Goal: Task Accomplishment & Management: Manage account settings

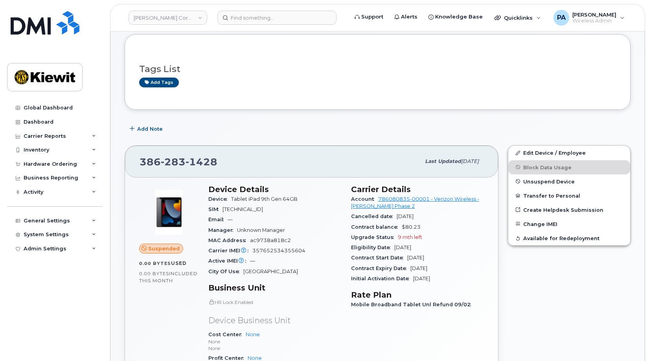
scroll to position [39, 0]
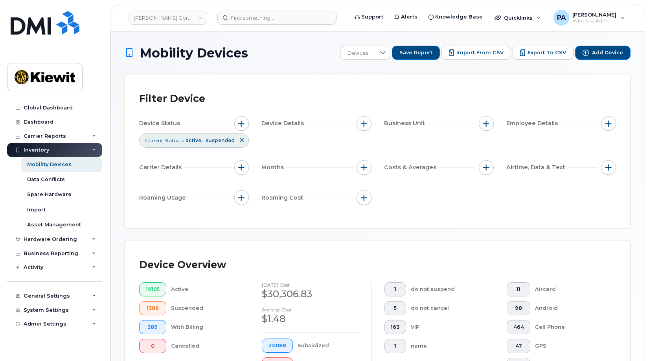
scroll to position [248, 0]
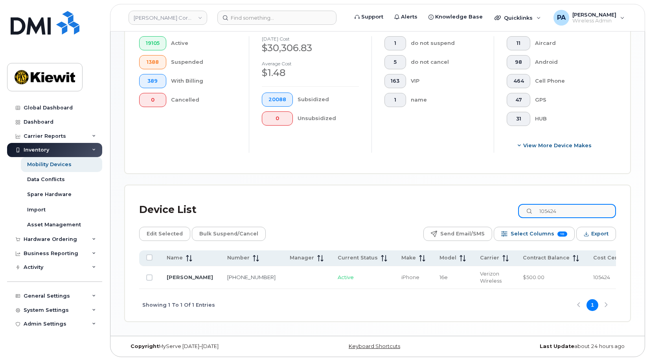
drag, startPoint x: 563, startPoint y: 211, endPoint x: 481, endPoint y: 219, distance: 82.9
click at [481, 219] on div "Device List 105424 Edit Selected Bulk Suspend/Cancel Send Email/SMS Select Colu…" at bounding box center [377, 260] width 477 height 122
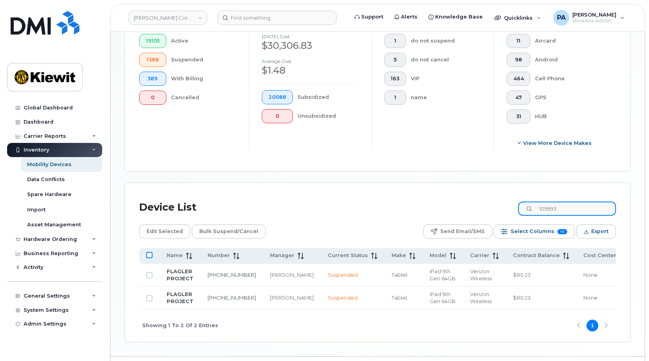
type input "105993"
click at [149, 255] on input "All items unselected" at bounding box center [149, 255] width 6 height 6
checkbox input "true"
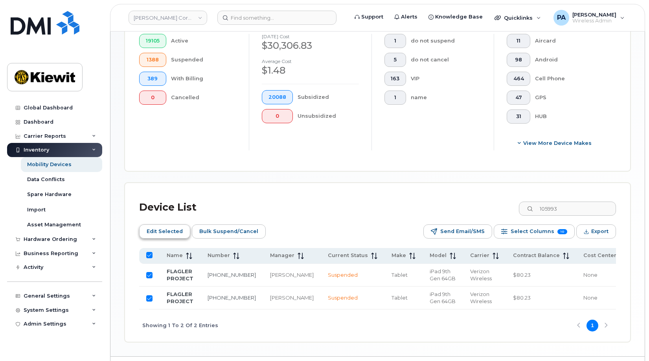
click at [174, 231] on span "Edit Selected" at bounding box center [165, 231] width 36 height 12
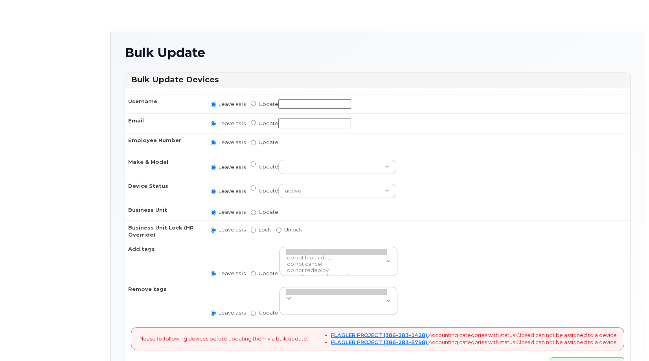
radio input "true"
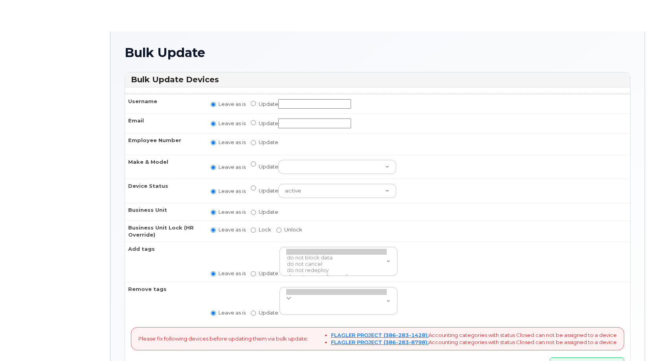
radio input "true"
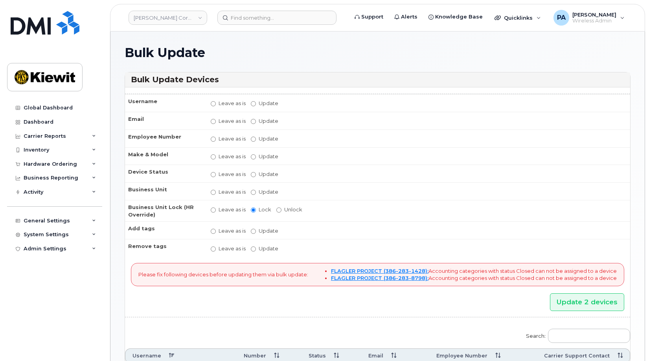
click at [256, 191] on label "Update" at bounding box center [265, 191] width 28 height 7
click at [256, 191] on input "Update" at bounding box center [253, 192] width 5 height 5
radio input "true"
radio input "false"
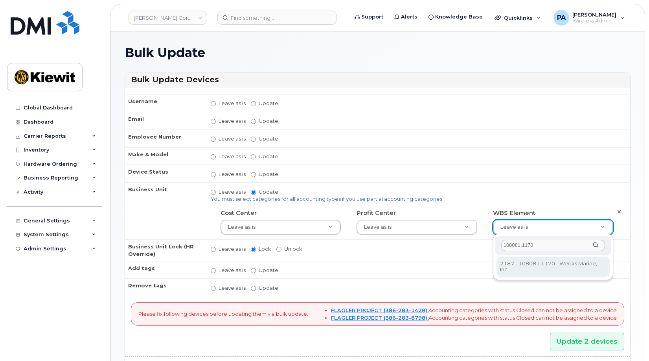
type input "108081.1170"
type input "34079120"
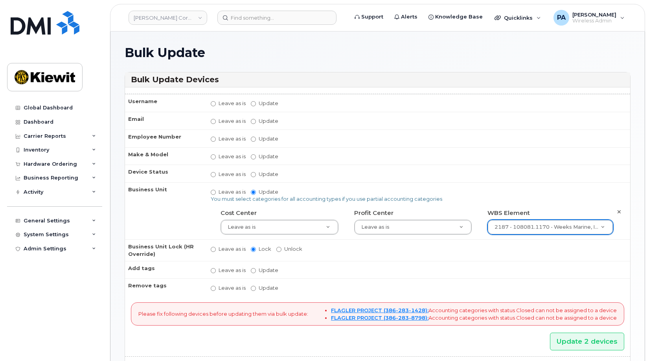
scroll to position [144, 0]
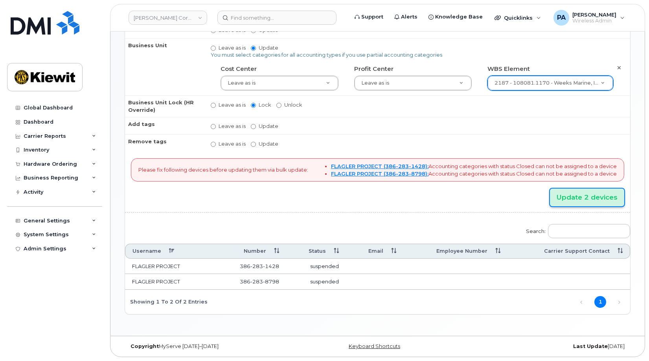
click at [578, 193] on input "Update 2 devices" at bounding box center [587, 197] width 74 height 18
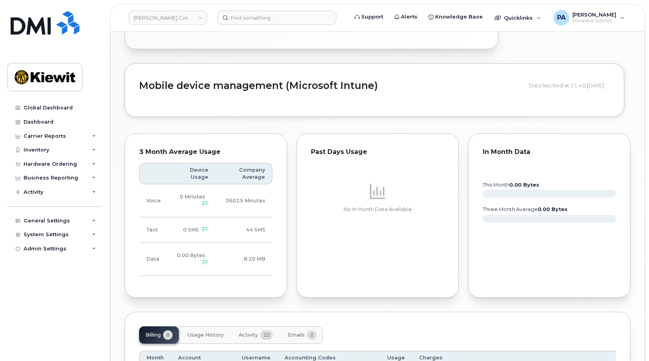
scroll to position [629, 0]
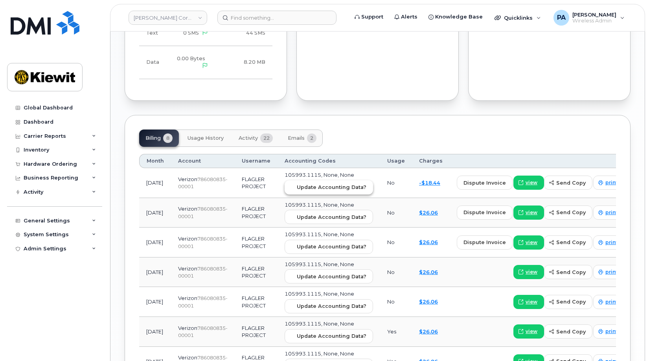
click at [311, 186] on span "Update Accounting Data?" at bounding box center [332, 186] width 70 height 7
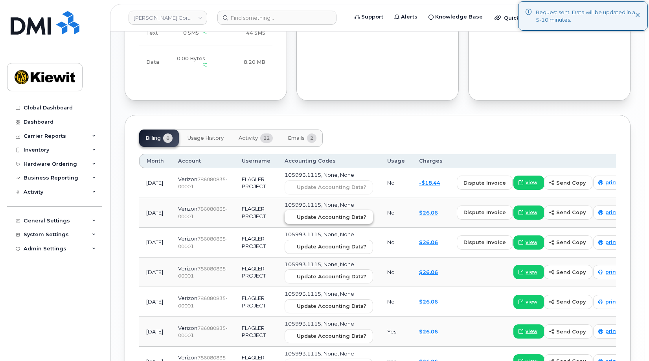
click at [315, 221] on button "Update Accounting Data?" at bounding box center [329, 217] width 88 height 14
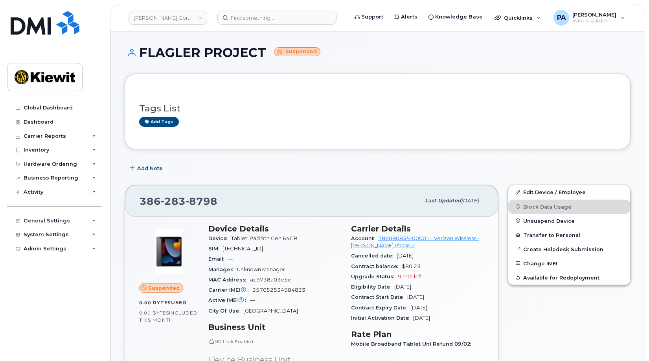
scroll to position [157, 0]
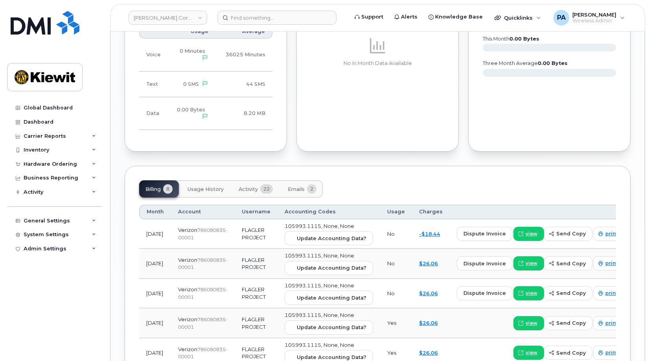
scroll to position [701, 0]
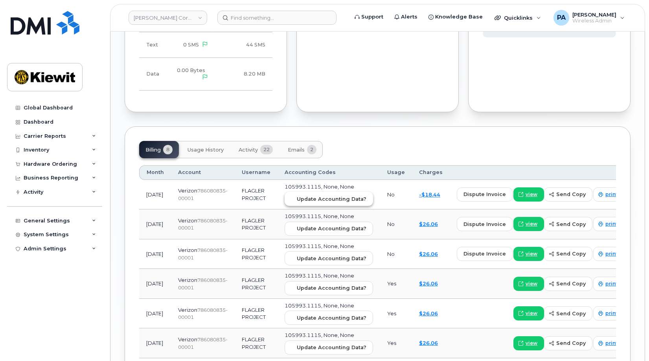
click at [314, 195] on button "Update Accounting Data?" at bounding box center [329, 198] width 88 height 14
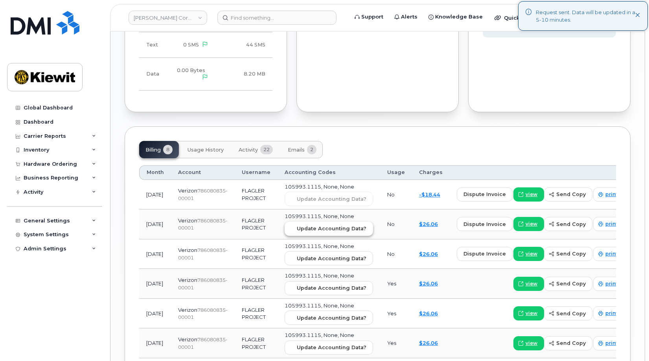
click at [314, 229] on span "Update Accounting Data?" at bounding box center [332, 228] width 70 height 7
